Goal: Task Accomplishment & Management: Use online tool/utility

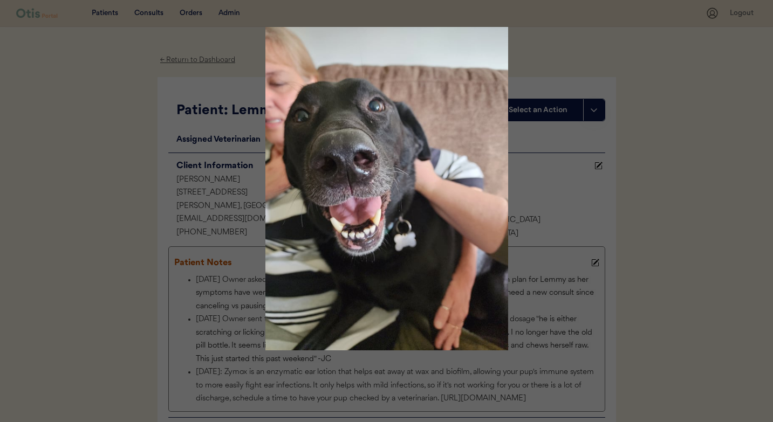
click at [634, 274] on div at bounding box center [386, 211] width 773 height 422
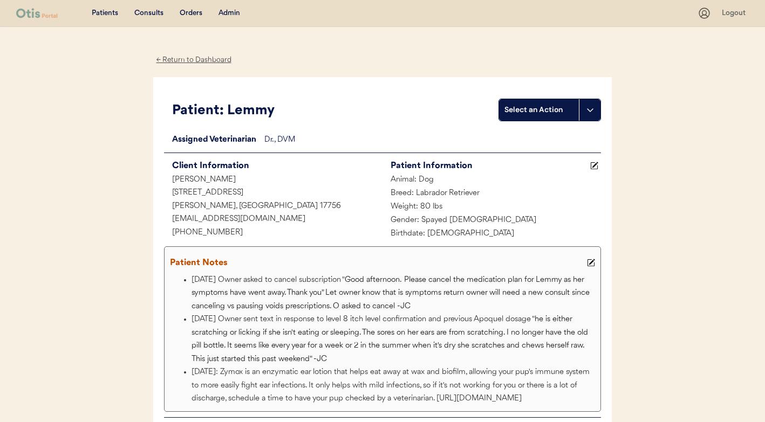
click at [150, 15] on div "Consults" at bounding box center [148, 13] width 29 height 11
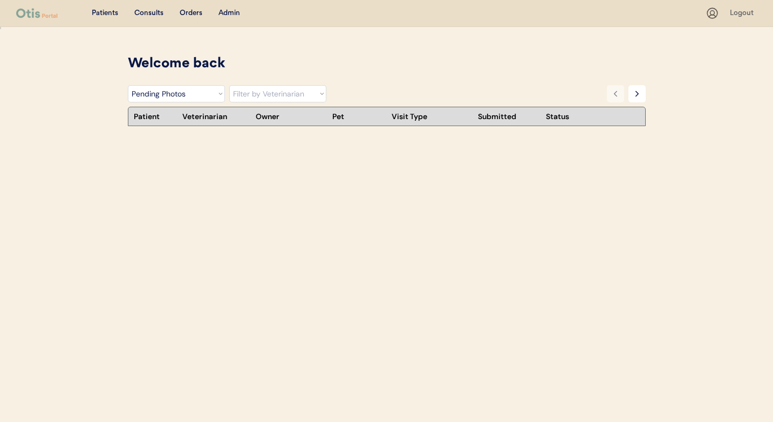
select select ""pending_photos""
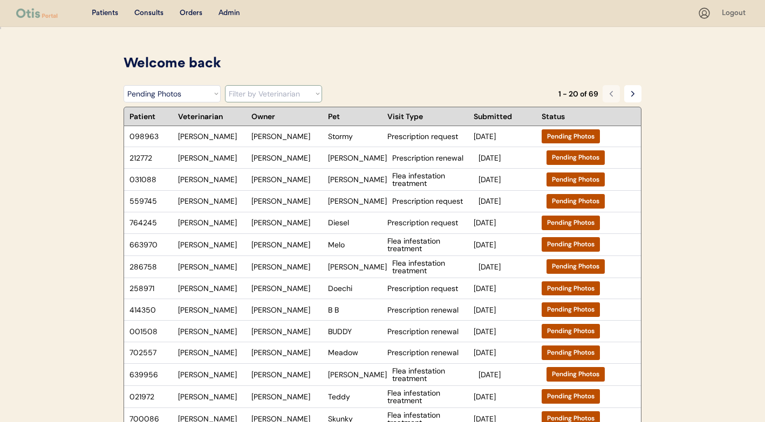
click at [245, 95] on select "Filter by Veterinarian Dr. Erin Belleville, DVM Dr. Scott Perry, DVM Dr. Jamie …" at bounding box center [273, 93] width 97 height 17
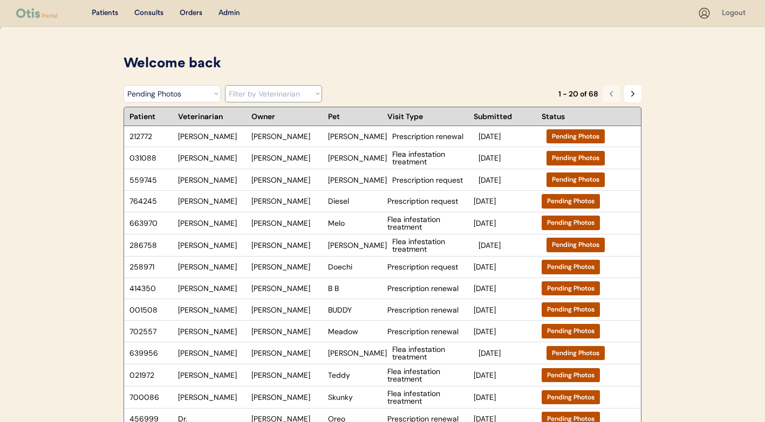
select select ""dr__kit_warren__dvm""
click at [225, 85] on select "Filter by Veterinarian Dr. Erin Belleville, DVM Dr. Scott Perry, DVM Dr. Jamie …" at bounding box center [273, 93] width 97 height 17
click at [192, 97] on select "Filter by Status Pending Photos Under Review Pending Video Call Video Call Sche…" at bounding box center [171, 93] width 97 height 17
select select ""under_review""
click at [123, 85] on select "Filter by Status Pending Photos Under Review Pending Video Call Video Call Sche…" at bounding box center [171, 93] width 97 height 17
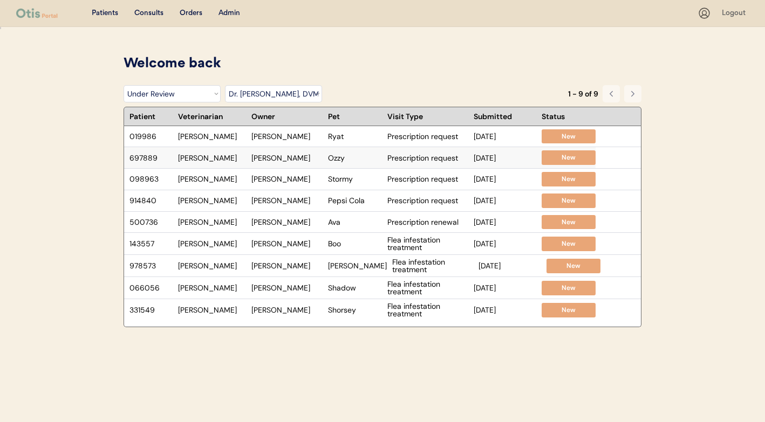
click at [308, 160] on div "[PERSON_NAME]" at bounding box center [286, 158] width 71 height 8
click at [353, 200] on div "Pepsi Cola" at bounding box center [355, 201] width 54 height 8
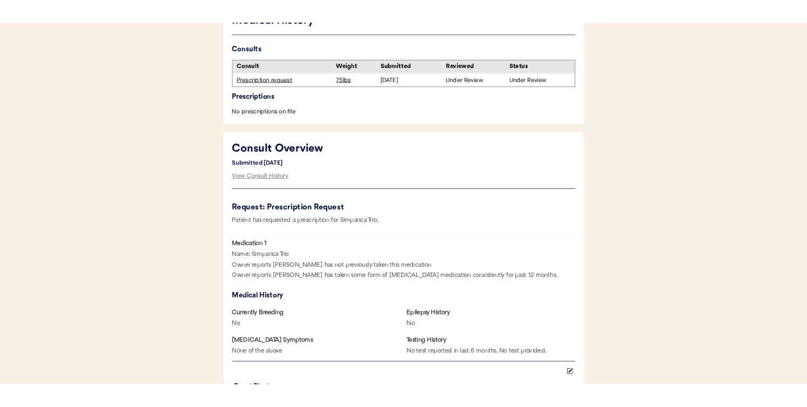
scroll to position [325, 0]
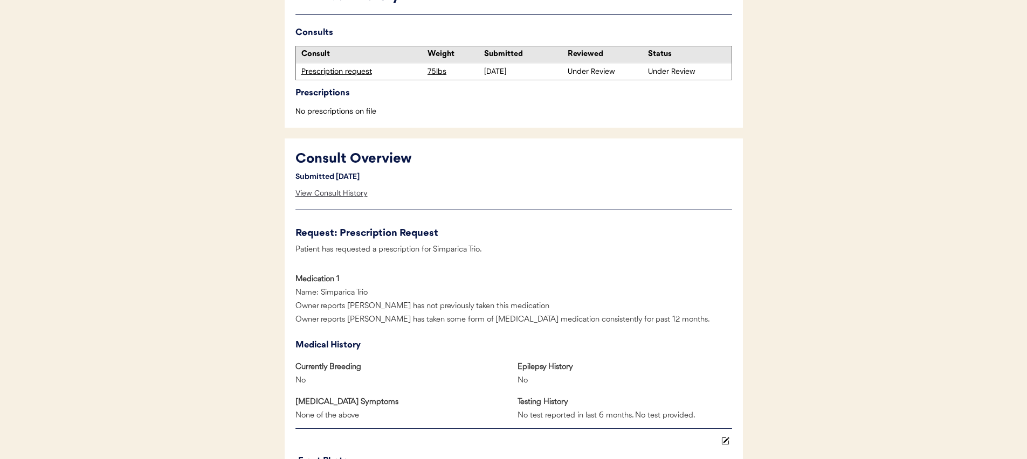
click at [328, 194] on div "View Consult History" at bounding box center [331, 194] width 72 height 22
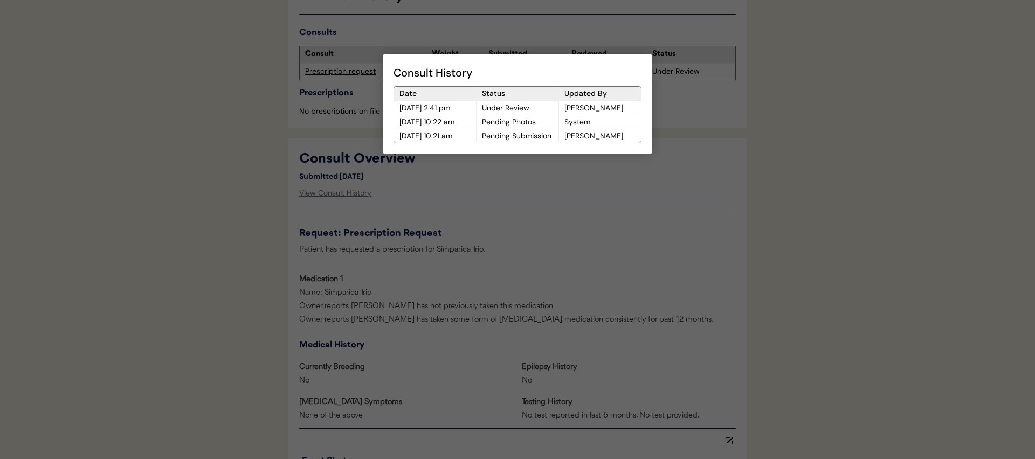
drag, startPoint x: 566, startPoint y: 108, endPoint x: 629, endPoint y: 108, distance: 63.6
click at [629, 108] on div "[PERSON_NAME]" at bounding box center [600, 107] width 82 height 13
click at [394, 360] on div at bounding box center [517, 229] width 1035 height 459
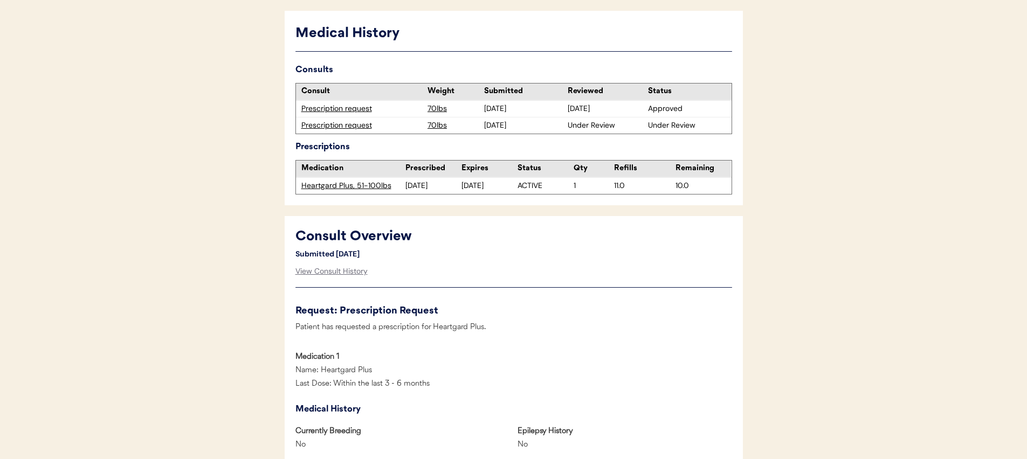
scroll to position [306, 0]
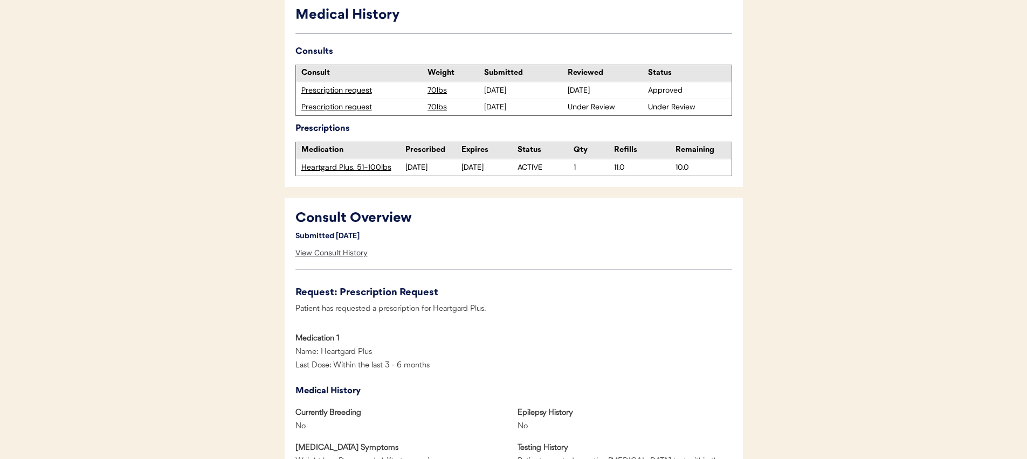
click at [345, 250] on div "View Consult History" at bounding box center [331, 254] width 72 height 22
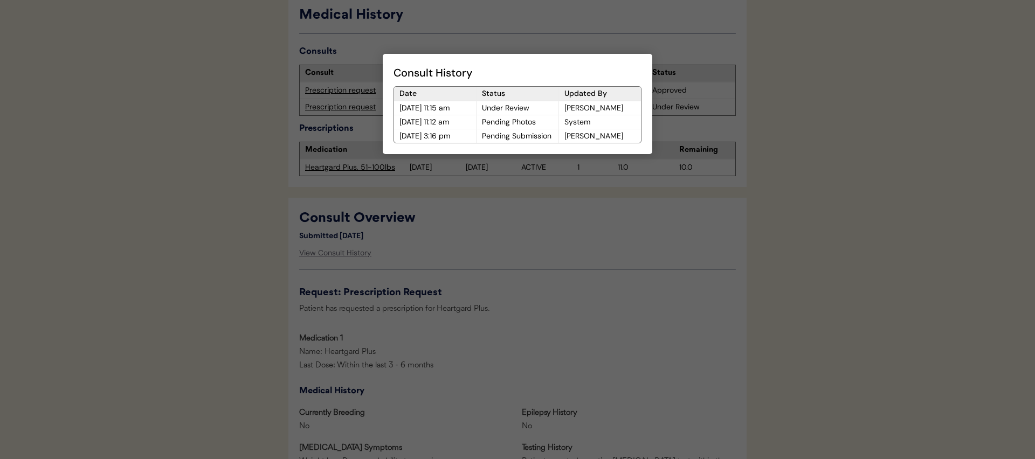
click at [275, 258] on div at bounding box center [517, 229] width 1035 height 459
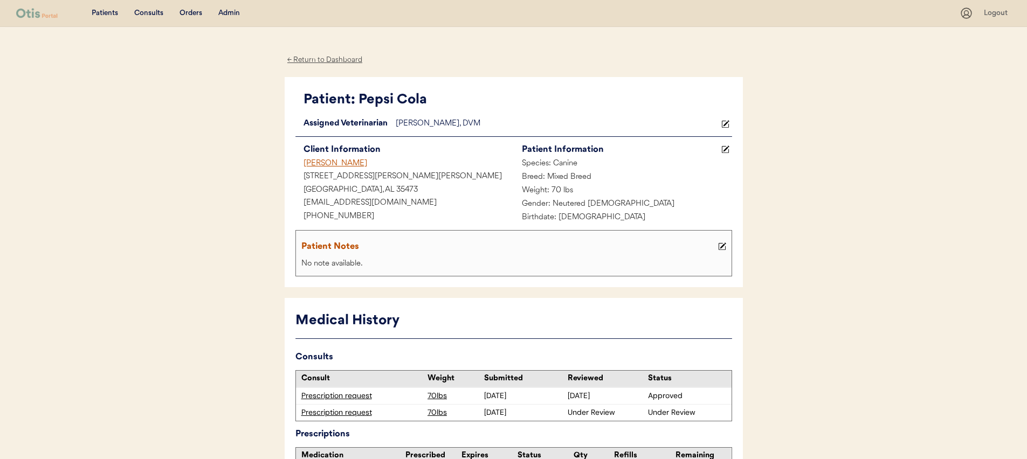
scroll to position [2, 0]
